Goal: Task Accomplishment & Management: Manage account settings

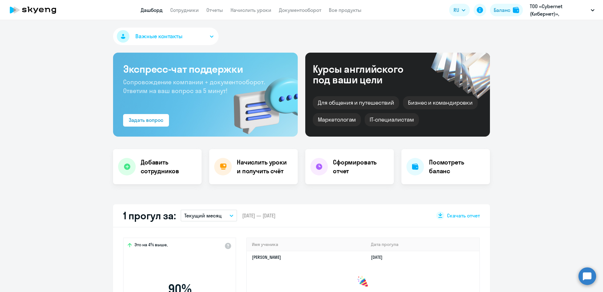
select select "30"
click at [200, 7] on nav "Дашборд Сотрудники Отчеты Начислить уроки Документооборот Все продукты" at bounding box center [251, 10] width 221 height 8
click at [192, 9] on link "Сотрудники" at bounding box center [184, 10] width 29 height 6
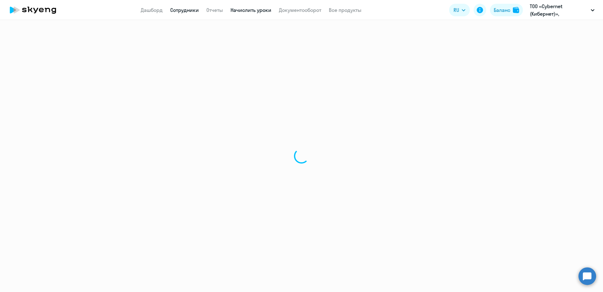
select select "30"
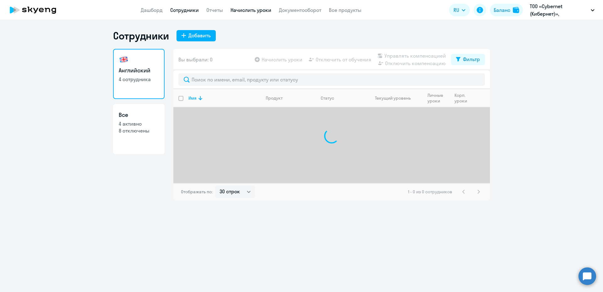
click at [241, 10] on link "Начислить уроки" at bounding box center [250, 10] width 41 height 6
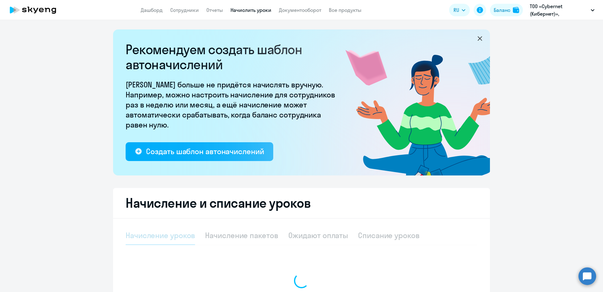
select select "10"
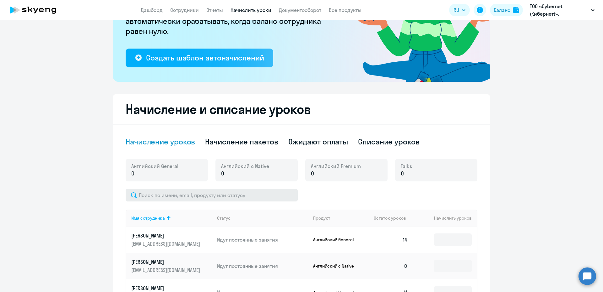
scroll to position [94, 0]
click at [229, 147] on div "Начисление пакетов" at bounding box center [241, 141] width 73 height 19
select select "10"
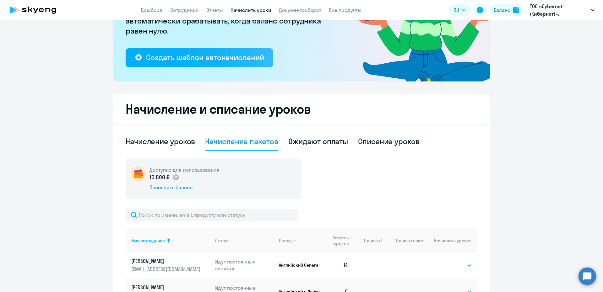
click at [209, 206] on div "Доступно для использования 10 800 ₽ Пополнить баланс Имя сотрудника Статус Прод…" at bounding box center [301, 254] width 351 height 190
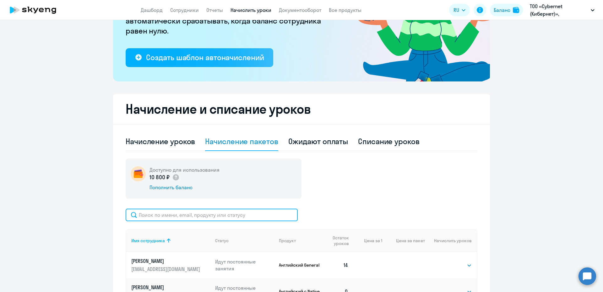
click at [206, 211] on input "text" at bounding box center [212, 215] width 172 height 13
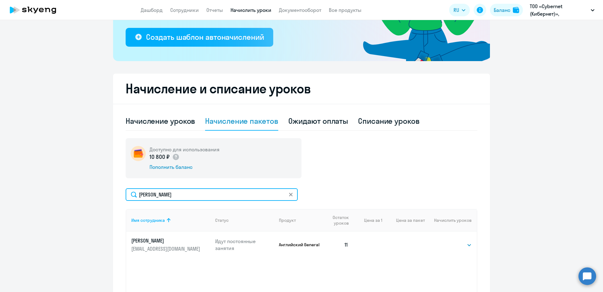
scroll to position [126, 0]
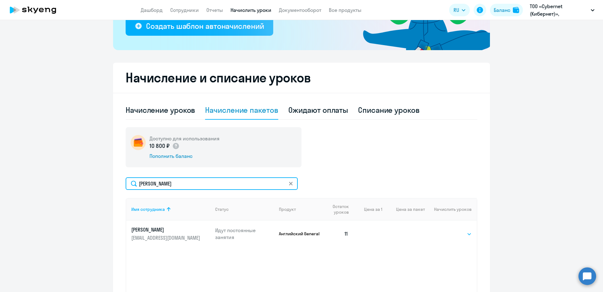
type input "рашид"
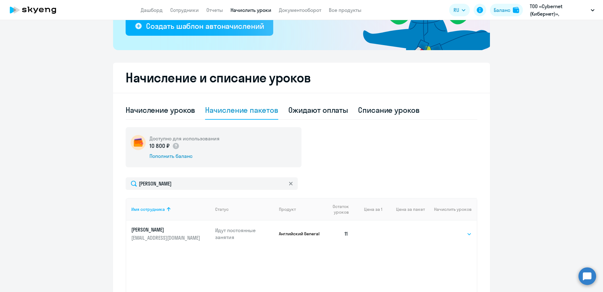
click at [460, 233] on select "Выбрать 4 8 16 32 64 96 128" at bounding box center [459, 235] width 26 height 8
select select "8"
click at [446, 231] on select "Выбрать 4 8 16 32 64 96 128" at bounding box center [459, 235] width 26 height 8
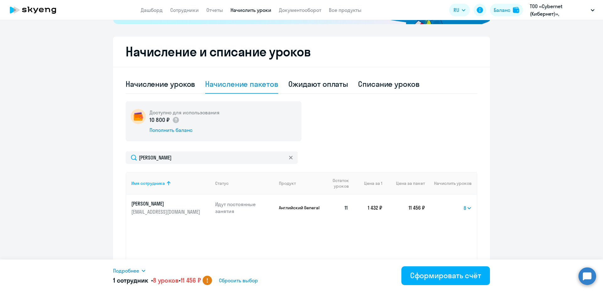
scroll to position [178, 0]
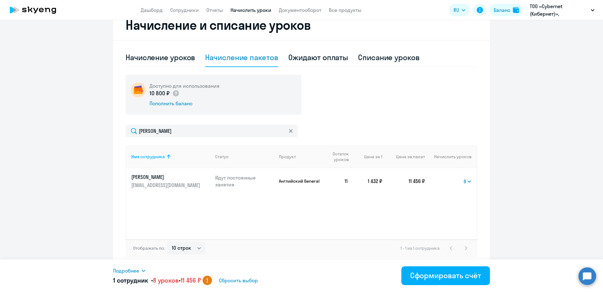
drag, startPoint x: 165, startPoint y: 93, endPoint x: 146, endPoint y: 91, distance: 19.2
click at [146, 91] on div "Доступно для использования 10 800 ₽ Пополнить баланс" at bounding box center [214, 95] width 176 height 40
copy p "10 800 ₽"
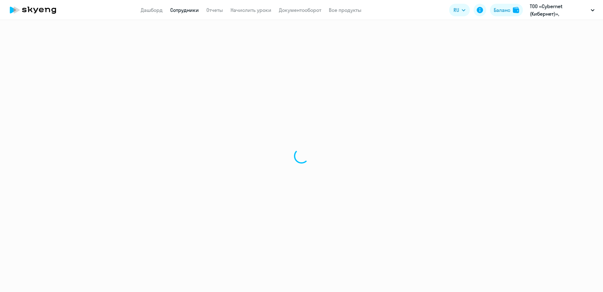
select select "english"
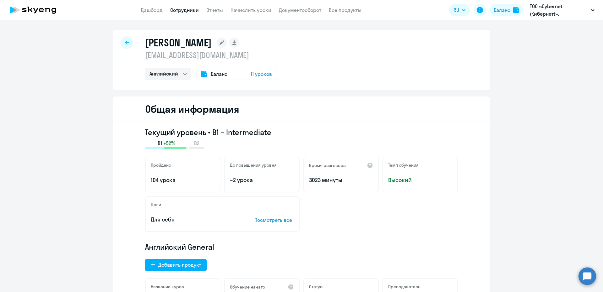
click at [189, 59] on p "[EMAIL_ADDRESS][DOMAIN_NAME]" at bounding box center [210, 55] width 131 height 10
copy p "[EMAIL_ADDRESS][DOMAIN_NAME]"
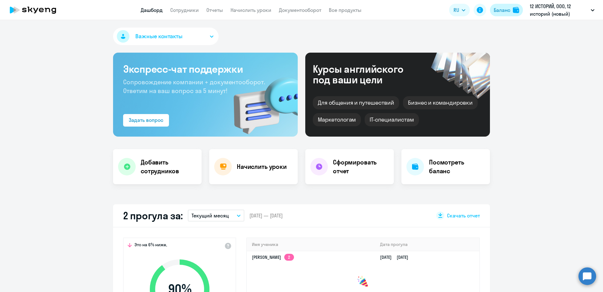
click at [497, 11] on div "Баланс" at bounding box center [501, 10] width 17 height 8
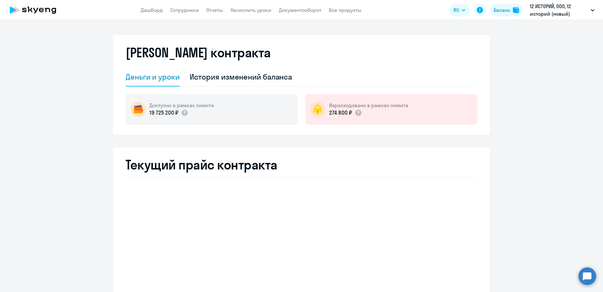
select select "english_adult_not_native_speaker"
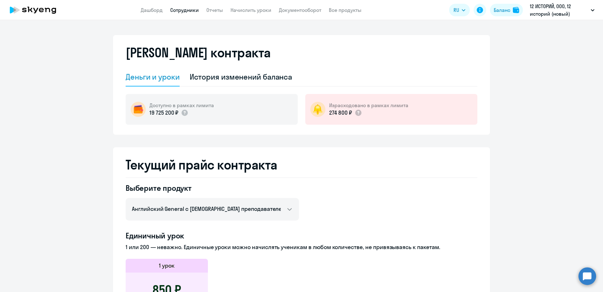
click at [186, 8] on link "Сотрудники" at bounding box center [184, 10] width 29 height 6
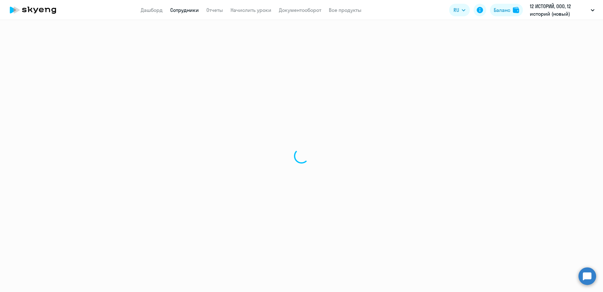
select select "30"
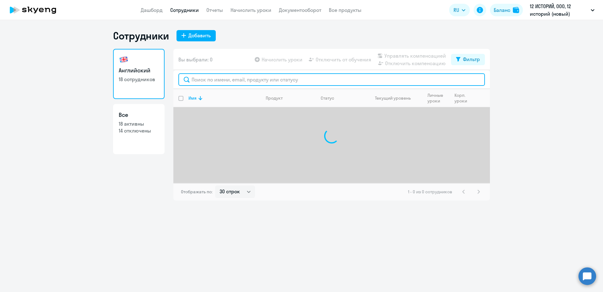
click at [233, 76] on input "text" at bounding box center [331, 79] width 306 height 13
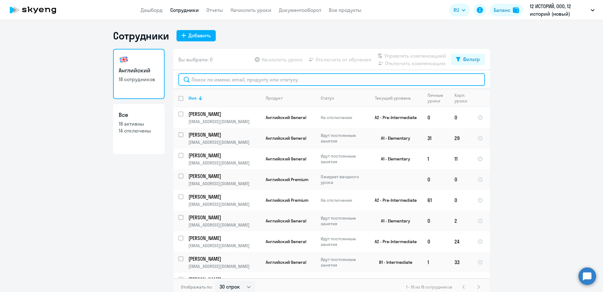
paste input "a.neputina@12storeez.com"
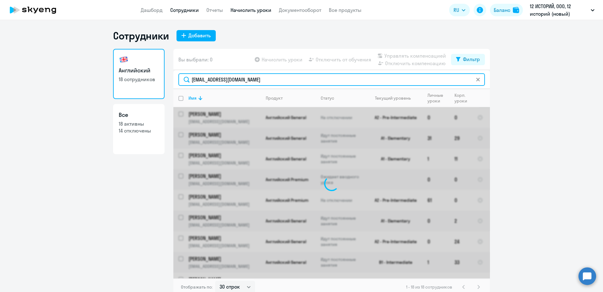
type input "a.neputina@12storeez.com"
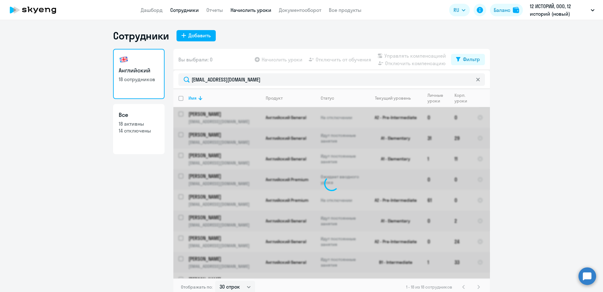
click at [246, 10] on link "Начислить уроки" at bounding box center [250, 10] width 41 height 6
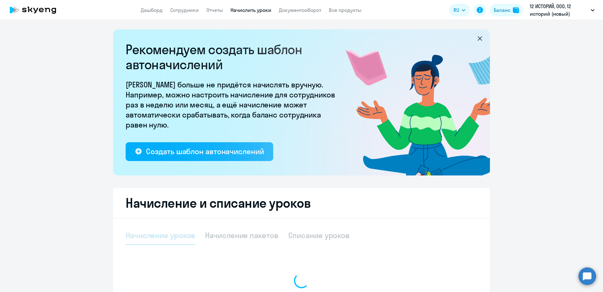
select select "10"
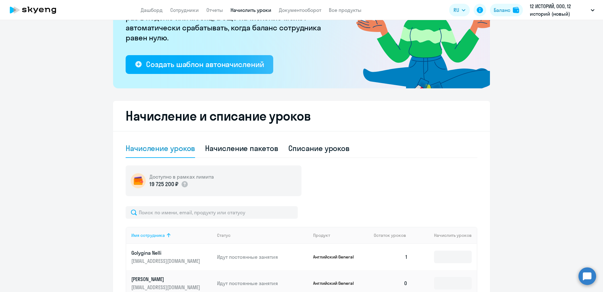
scroll to position [126, 0]
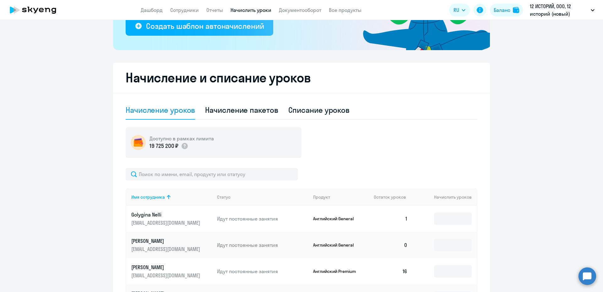
click at [168, 175] on input "text" at bounding box center [212, 174] width 172 height 13
paste input "a.neputina@12storeez.com"
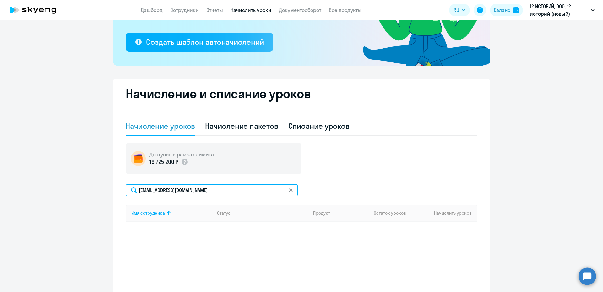
scroll to position [94, 0]
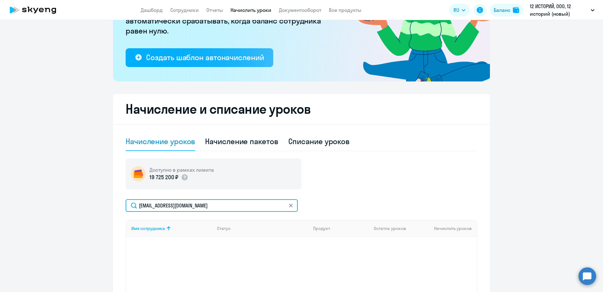
type input "a.neputina@12storeez.com"
click at [176, 6] on app-header "Дашборд Сотрудники Отчеты Начислить уроки Документооборот Все продукты Дашборд …" at bounding box center [301, 10] width 603 height 20
click at [181, 8] on link "Сотрудники" at bounding box center [184, 10] width 29 height 6
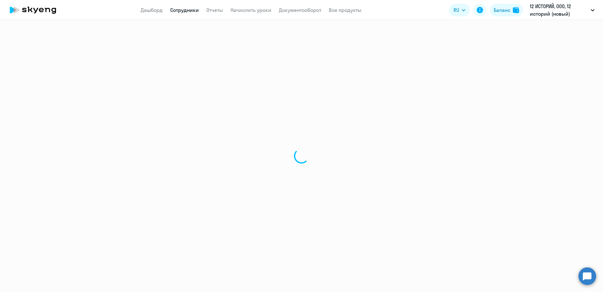
select select "30"
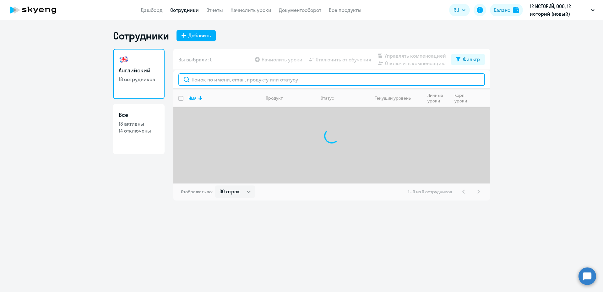
click at [197, 83] on input "text" at bounding box center [331, 79] width 306 height 13
paste input "a.neputina@12storeez.com"
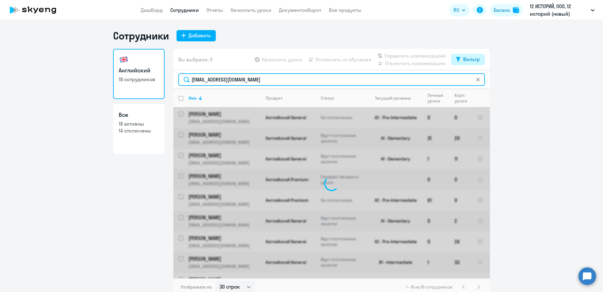
type input "a.neputina@12storeez.com"
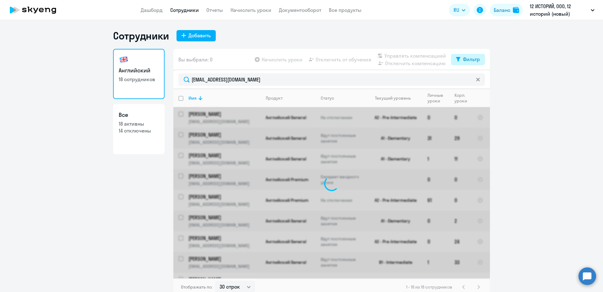
click at [456, 57] on icon at bounding box center [458, 59] width 4 height 5
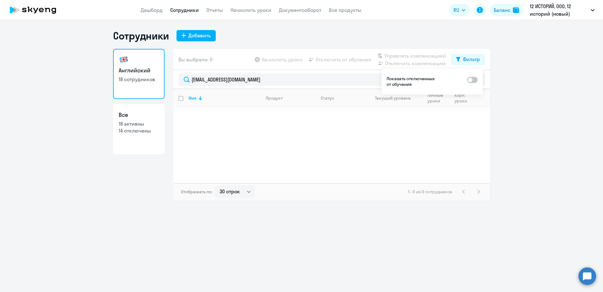
drag, startPoint x: 471, startPoint y: 80, endPoint x: 479, endPoint y: 83, distance: 9.1
click at [473, 80] on span at bounding box center [472, 80] width 11 height 6
click at [467, 80] on input "checkbox" at bounding box center [466, 80] width 0 height 0
checkbox input "true"
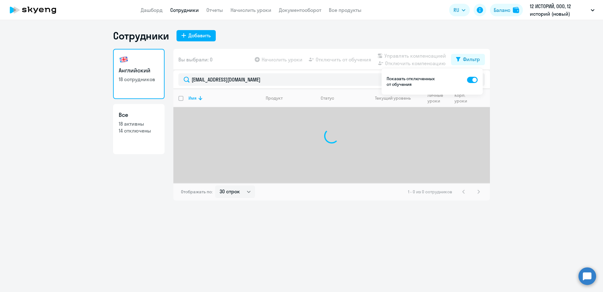
click at [505, 97] on ng-component "Сотрудники Добавить Английский 18 сотрудников Все 18 активны 14 отключены Вы вы…" at bounding box center [301, 114] width 603 height 171
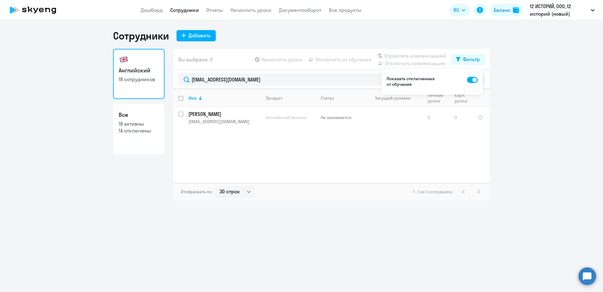
click at [522, 133] on ng-component "Сотрудники Добавить Английский 18 сотрудников Все 18 активны 14 отключены Вы вы…" at bounding box center [301, 114] width 603 height 171
click at [256, 126] on td "Непутина Анна Сергеевна a.neputina@12storeez.com" at bounding box center [221, 117] width 77 height 21
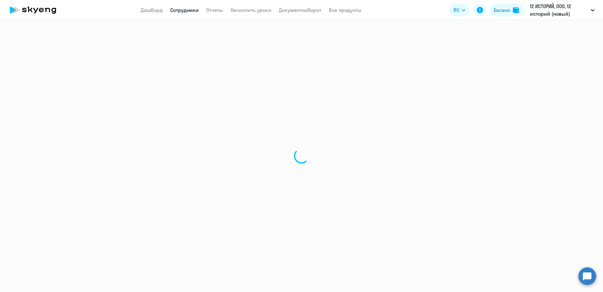
click at [253, 120] on div at bounding box center [301, 156] width 603 height 272
select select "english"
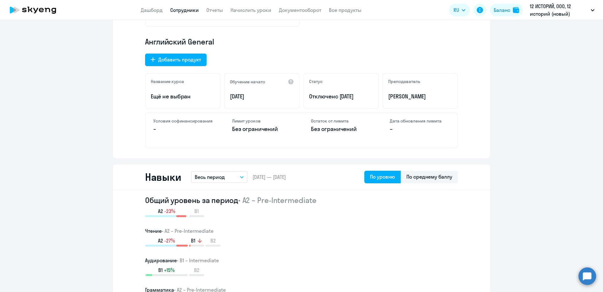
scroll to position [188, 0]
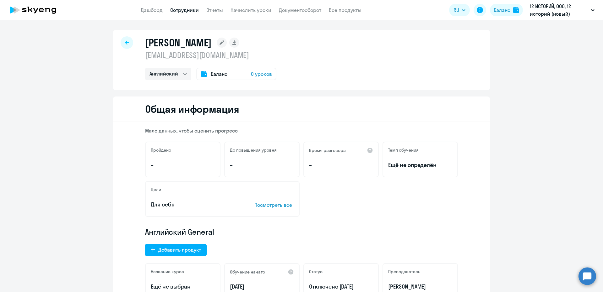
select select "30"
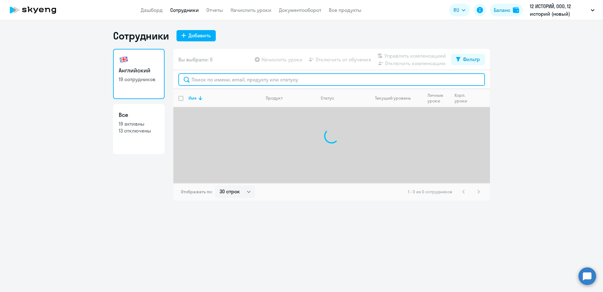
click at [217, 76] on input "text" at bounding box center [331, 79] width 306 height 13
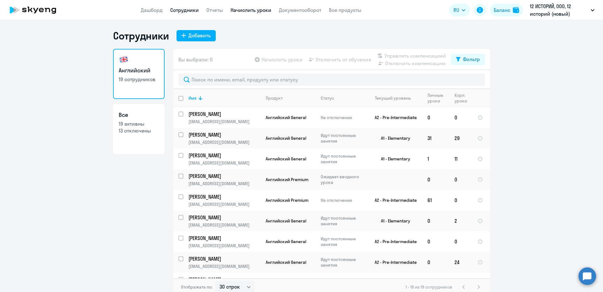
click at [258, 7] on link "Начислить уроки" at bounding box center [250, 10] width 41 height 6
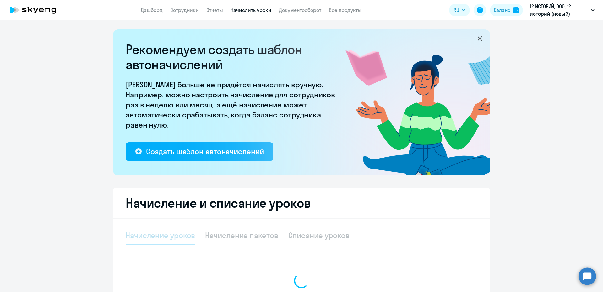
select select "10"
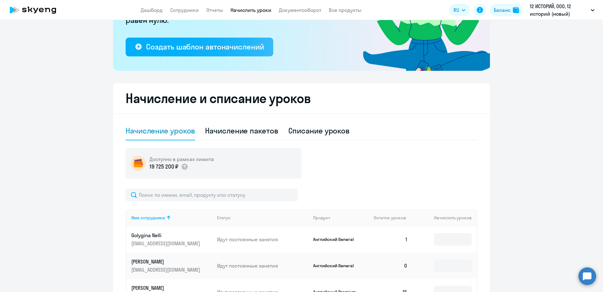
scroll to position [157, 0]
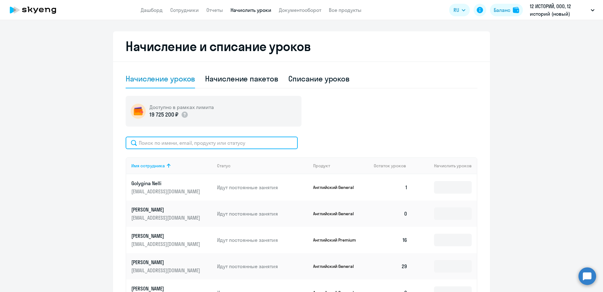
click at [153, 141] on input "text" at bounding box center [212, 143] width 172 height 13
paste input "a.neputina@12storeez.com"
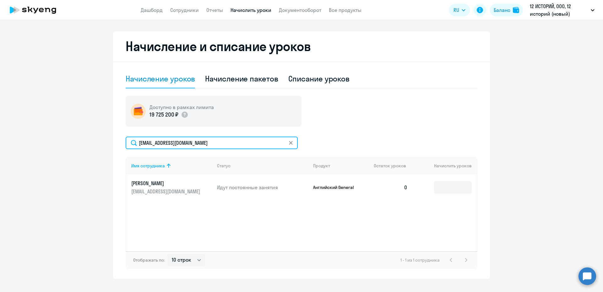
type input "a.neputina@12storeez.com"
